Goal: Find specific page/section: Find specific page/section

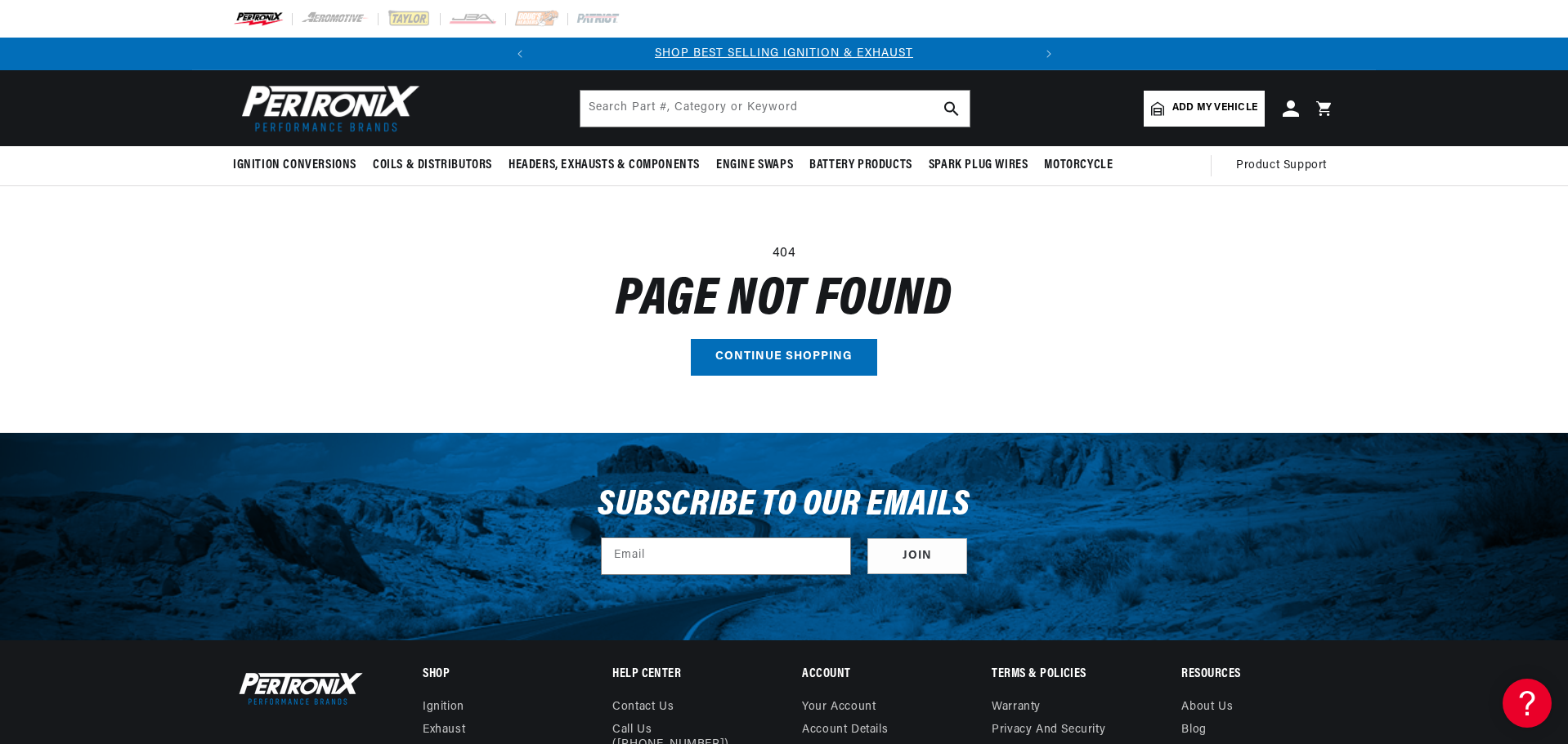
click at [421, 94] on link at bounding box center [327, 108] width 200 height 56
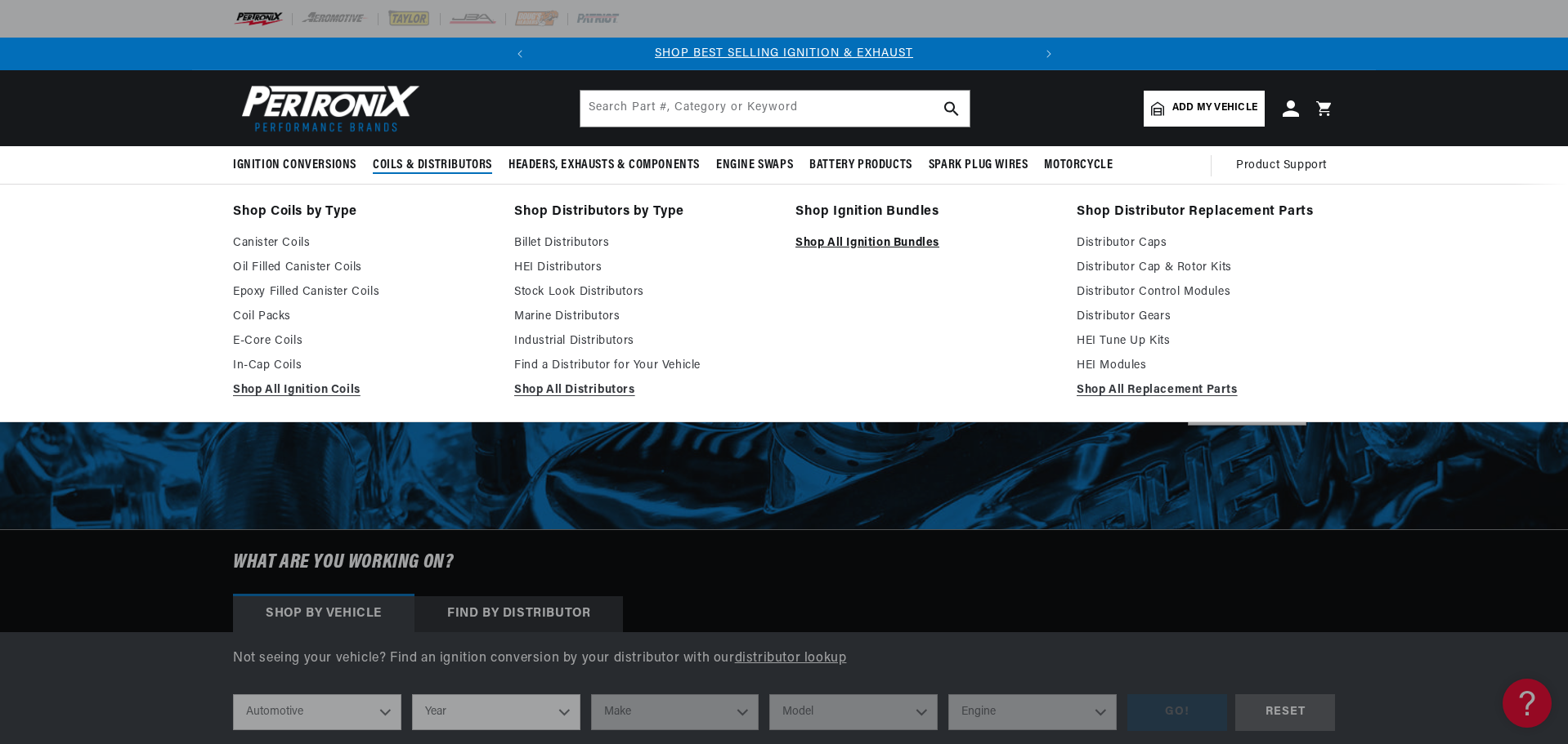
click at [857, 245] on link "Shop All Ignition Bundles" at bounding box center [925, 243] width 259 height 20
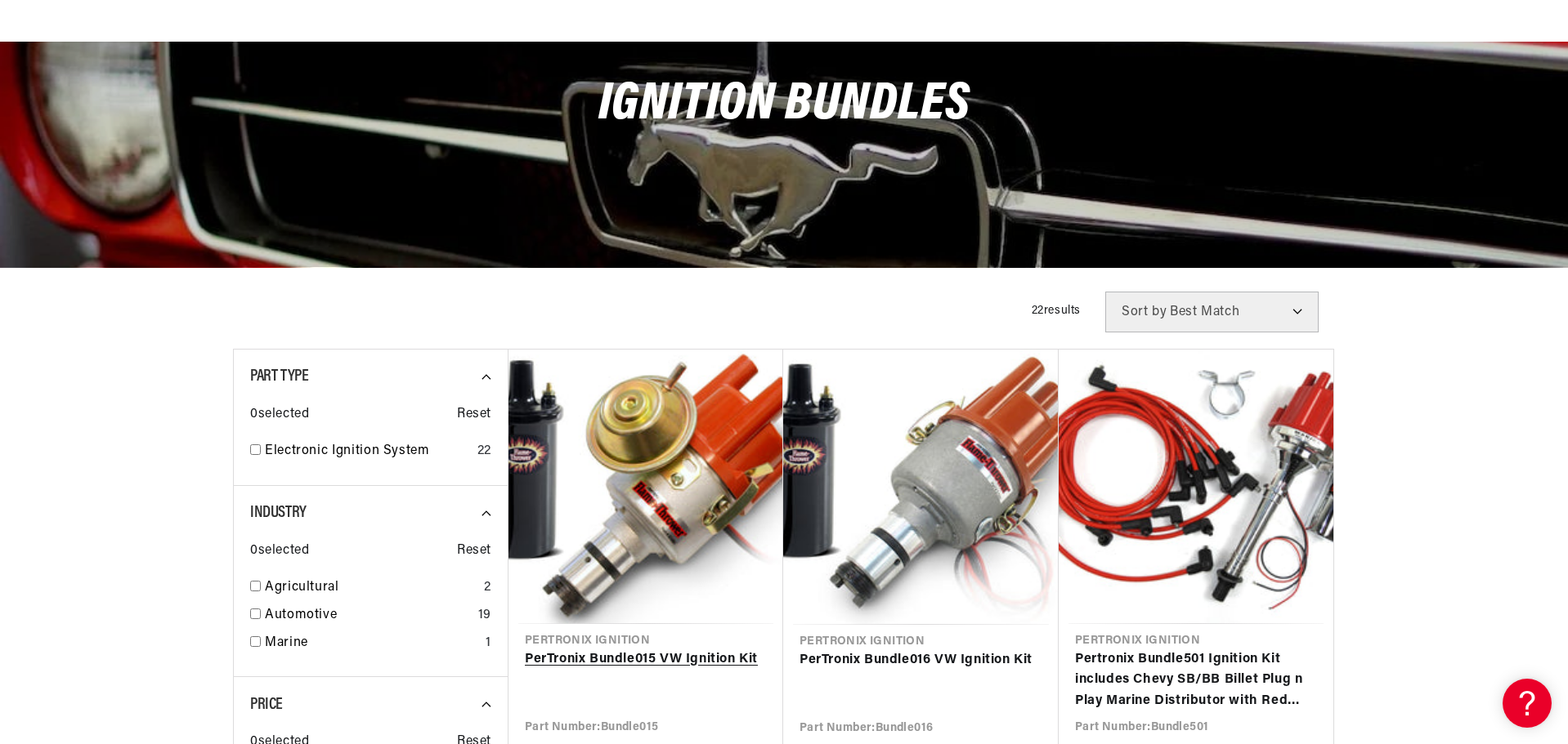
scroll to position [327, 0]
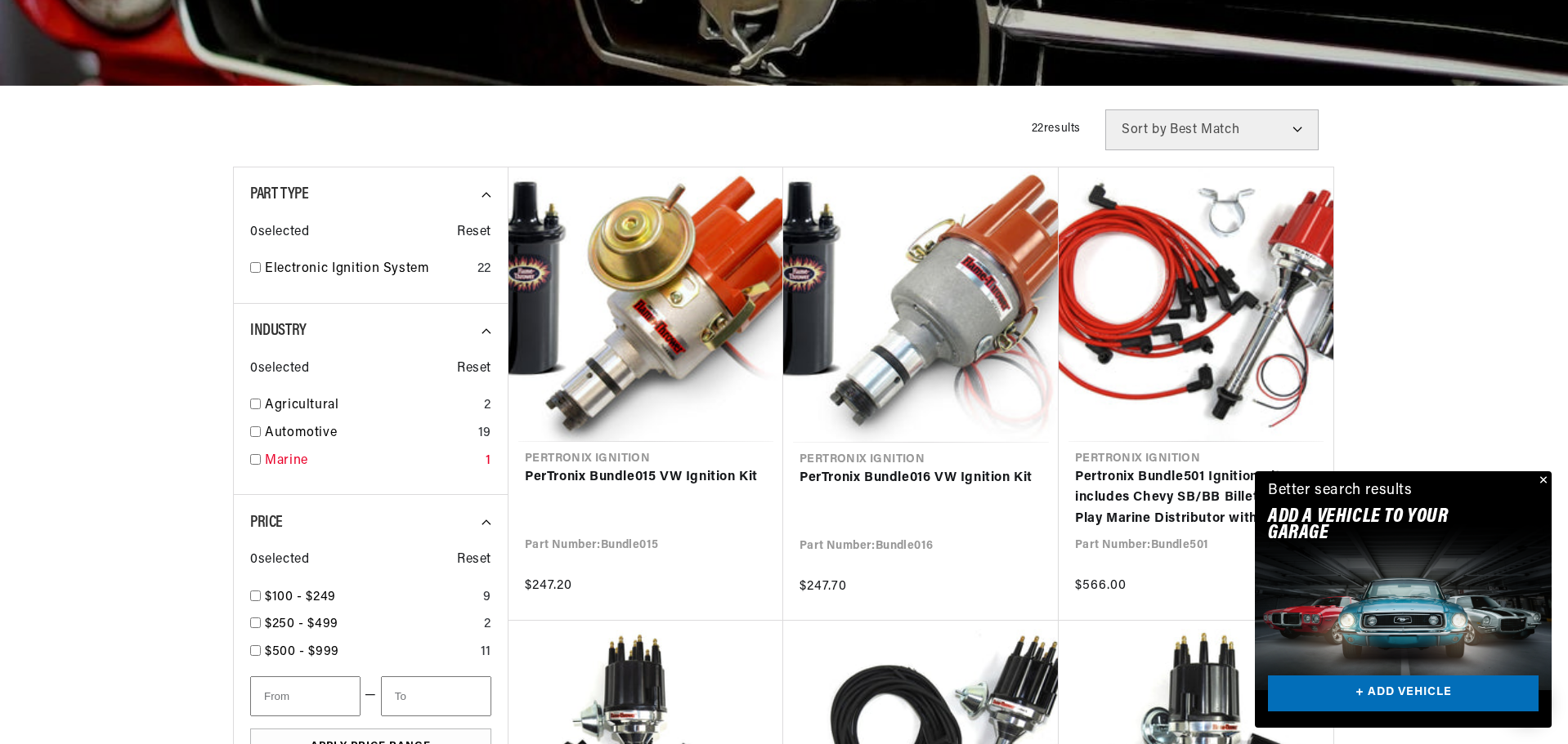
click at [257, 457] on input "checkbox" at bounding box center [255, 459] width 10 height 10
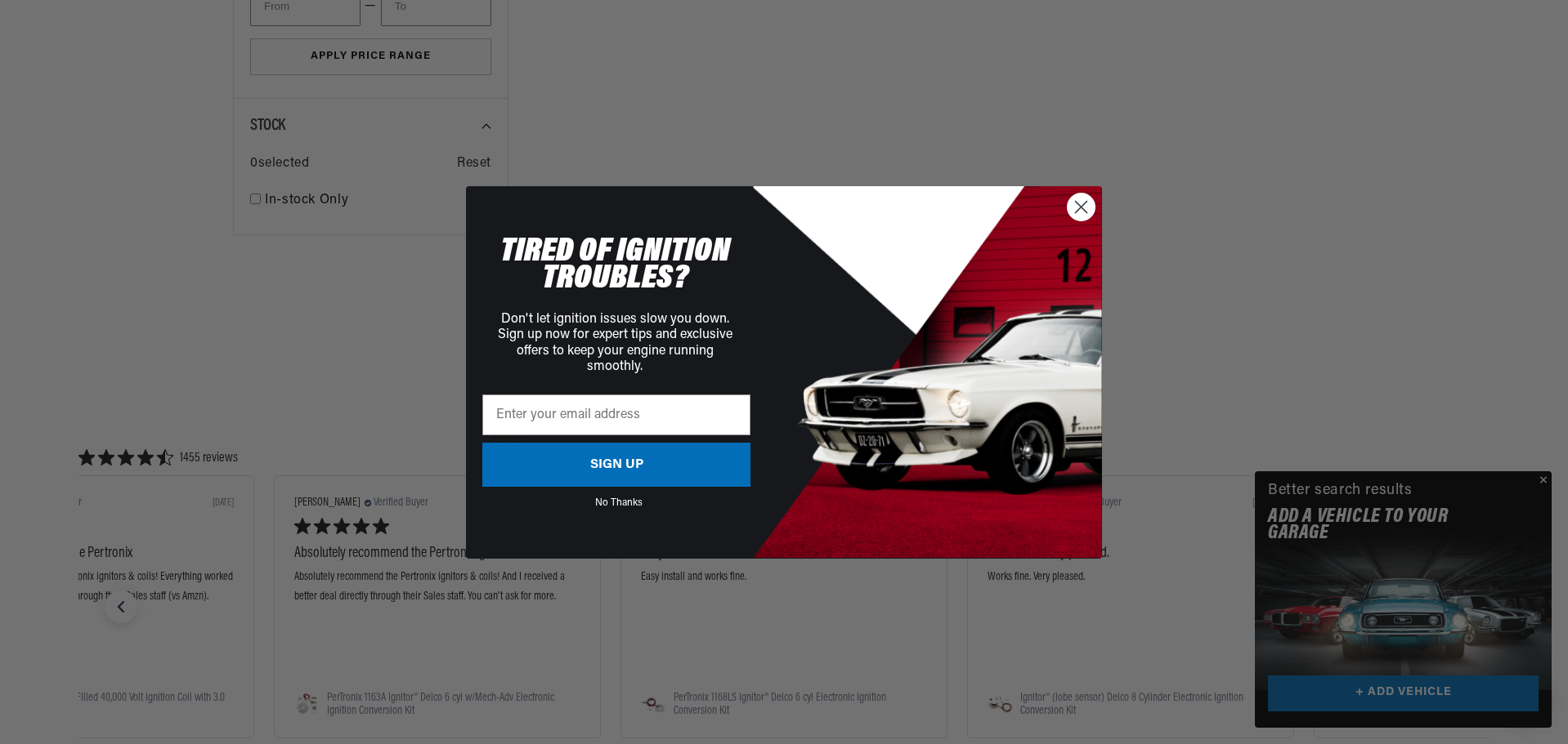
scroll to position [1062, 0]
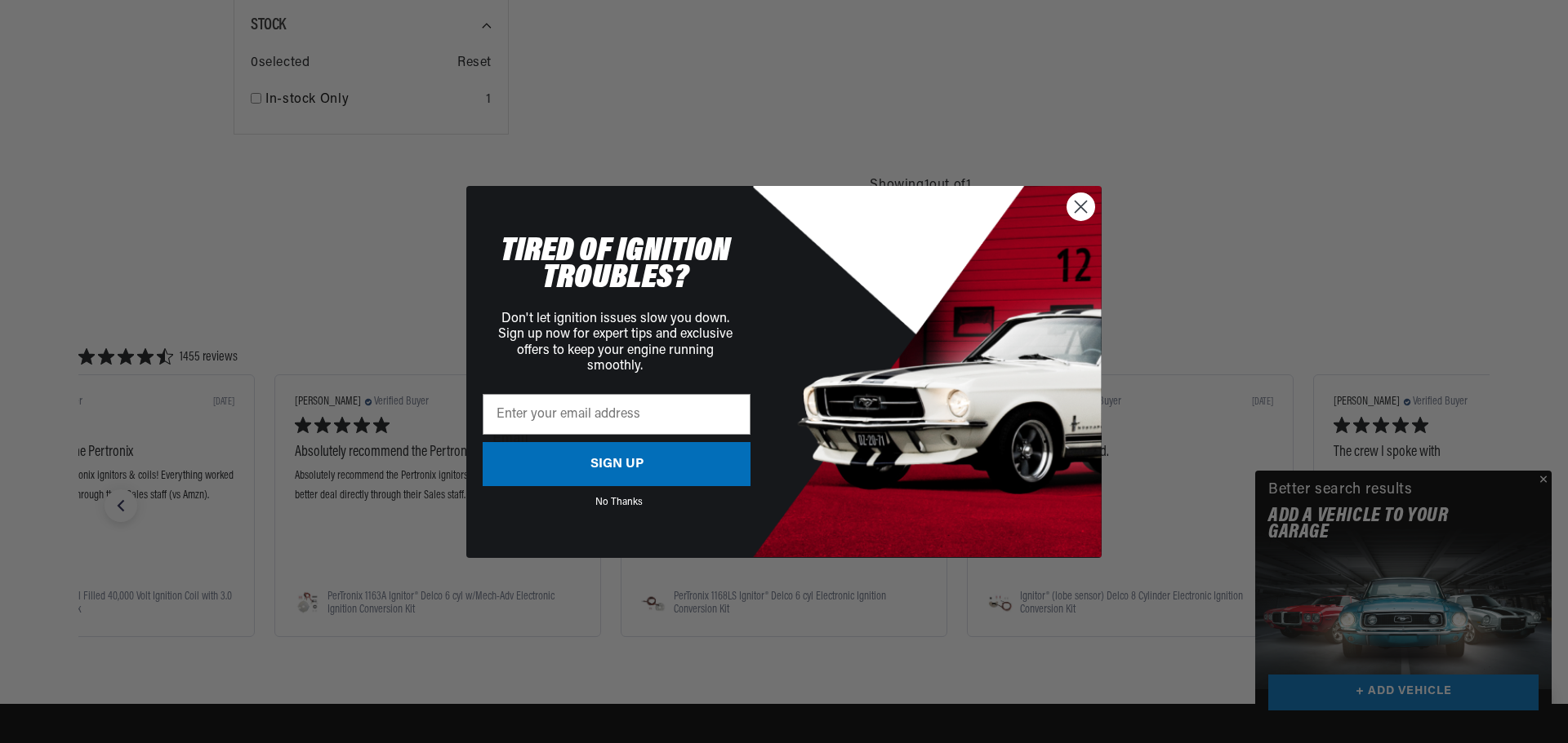
click at [1084, 210] on icon "Close dialog" at bounding box center [1081, 206] width 11 height 11
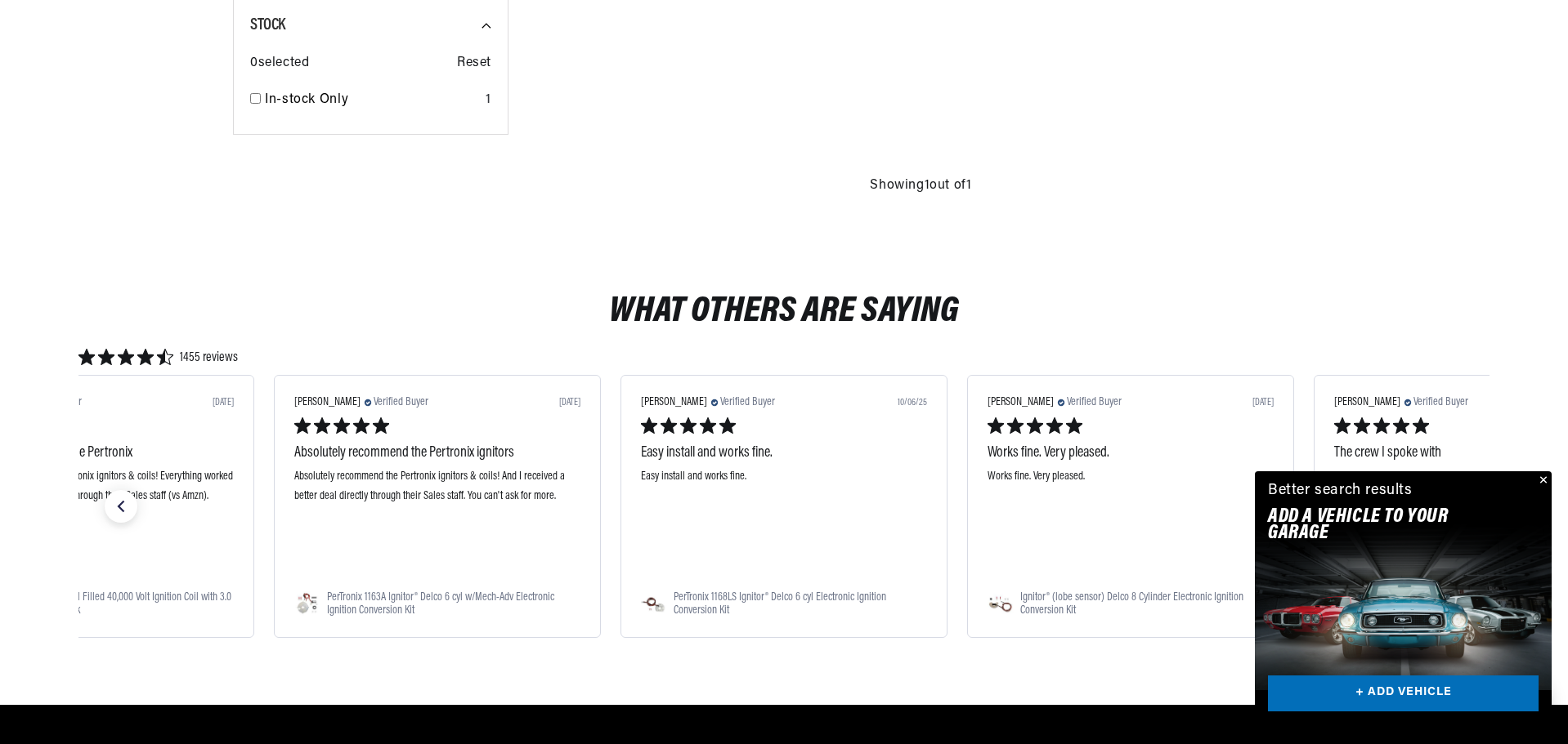
checkbox input "false"
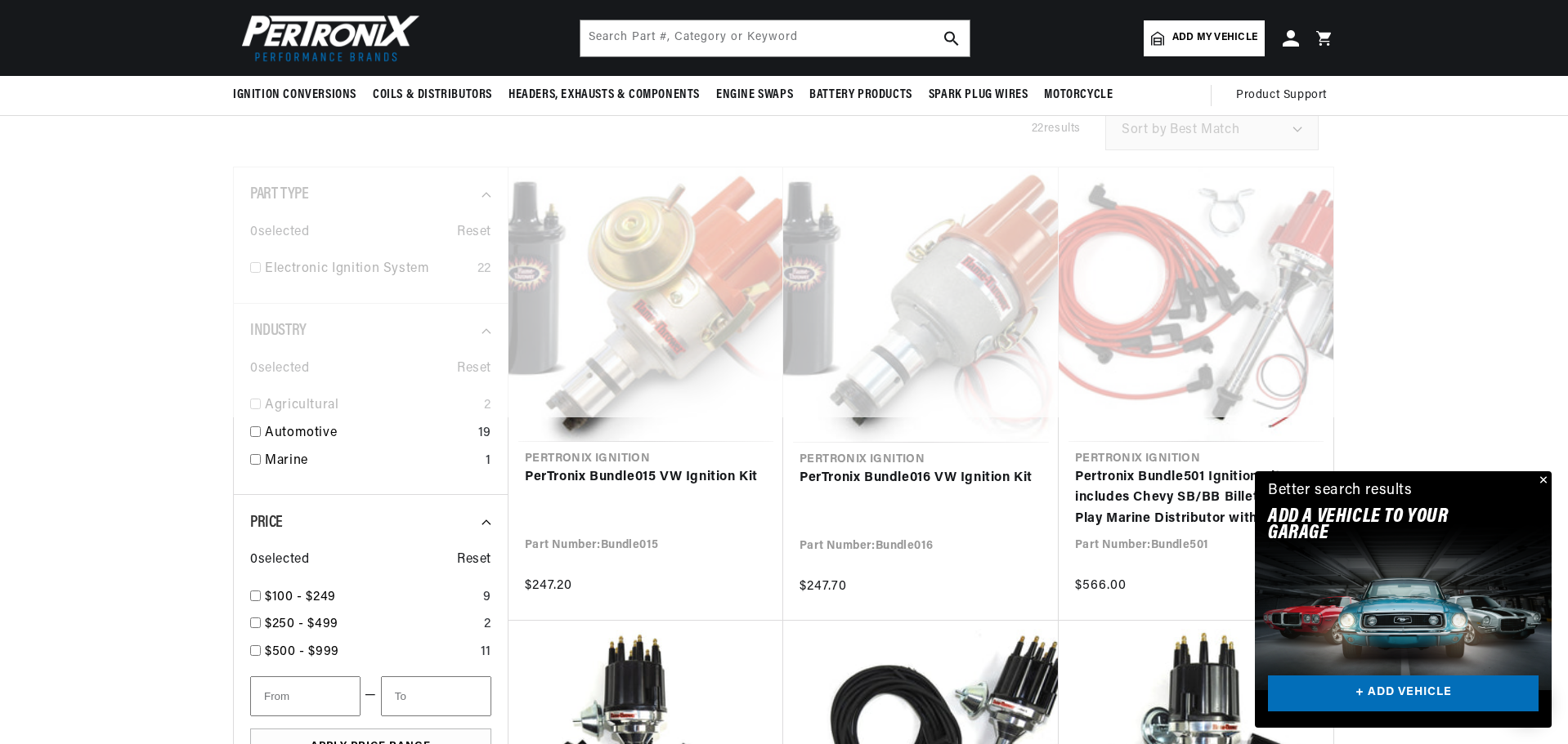
scroll to position [0, 456]
